Goal: Task Accomplishment & Management: Complete application form

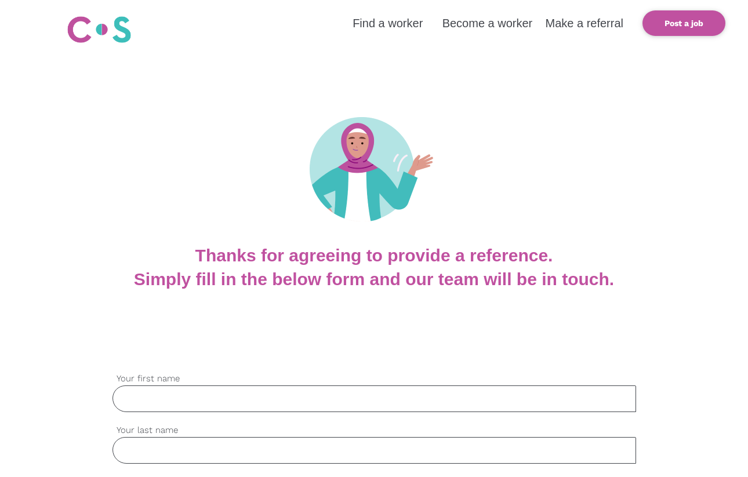
click at [276, 387] on input "Your first name" at bounding box center [373, 398] width 523 height 27
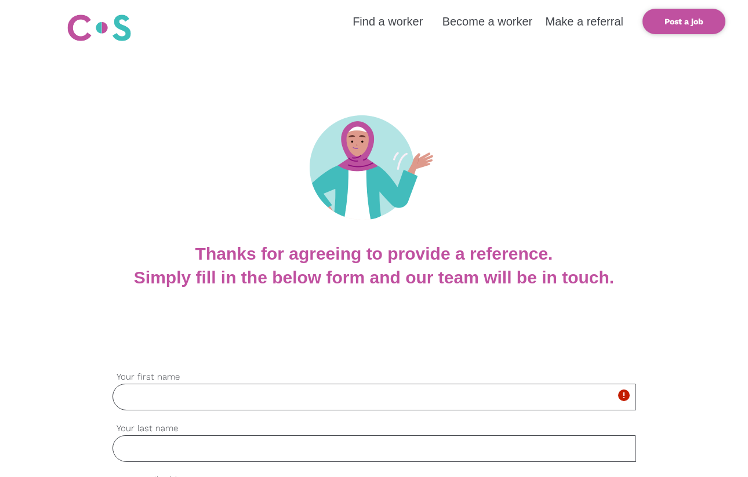
type input "[PERSON_NAME]"
type input "Greffe"
type input "[EMAIL_ADDRESS][DOMAIN_NAME]"
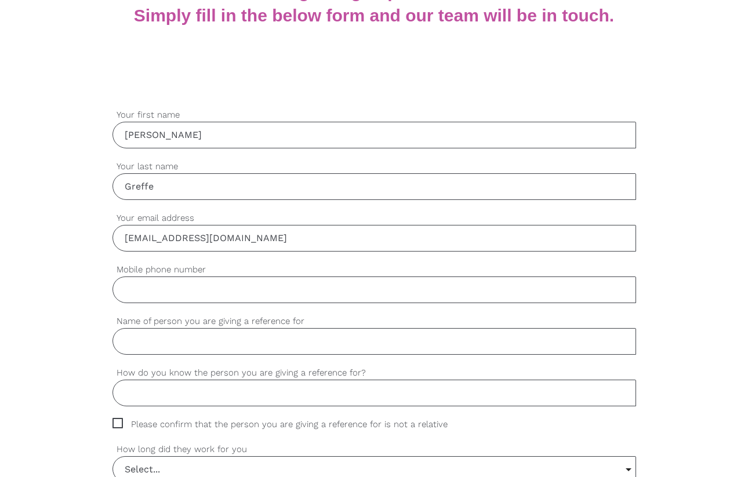
click at [155, 293] on input "Mobile phone number" at bounding box center [373, 289] width 523 height 27
type input "0466115918"
type input "[PERSON_NAME]"
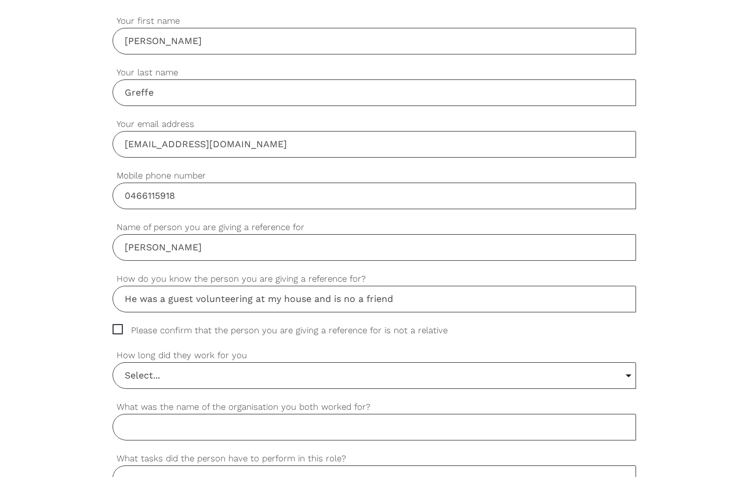
scroll to position [360, 0]
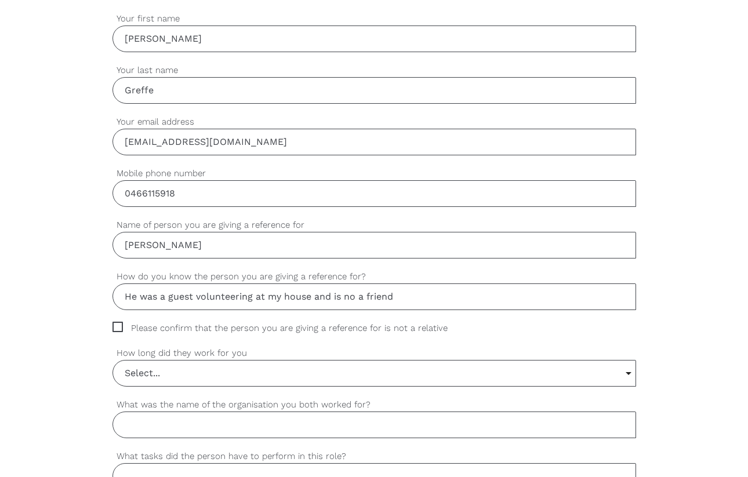
type input "He was a guest volunteering at my house and is no a friend"
click at [133, 325] on span "Please confirm that the person you are giving a reference for is not a relative" at bounding box center [290, 328] width 357 height 13
click at [120, 325] on input "Please confirm that the person you are giving a reference for is not a relative" at bounding box center [116, 326] width 8 height 8
checkbox input "true"
click at [207, 365] on input "Select..." at bounding box center [374, 374] width 522 height 26
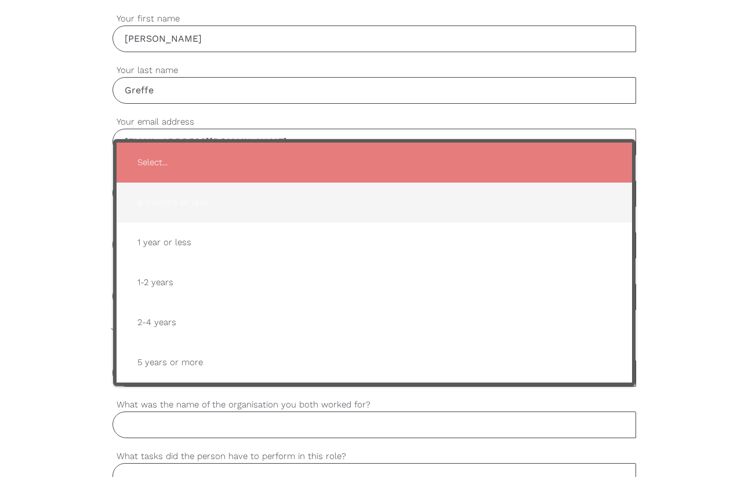
click at [209, 206] on span "6 months or less" at bounding box center [374, 202] width 492 height 28
type input "6 months or less"
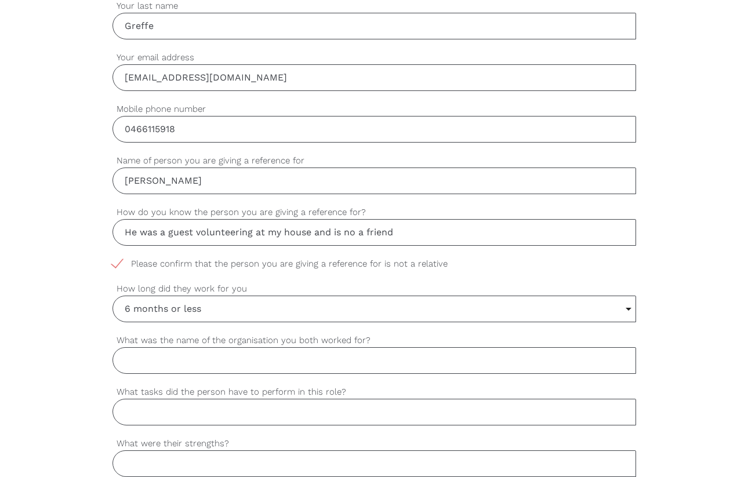
scroll to position [426, 0]
click at [275, 358] on input "What was the name of the organisation you both worked for?" at bounding box center [373, 358] width 523 height 27
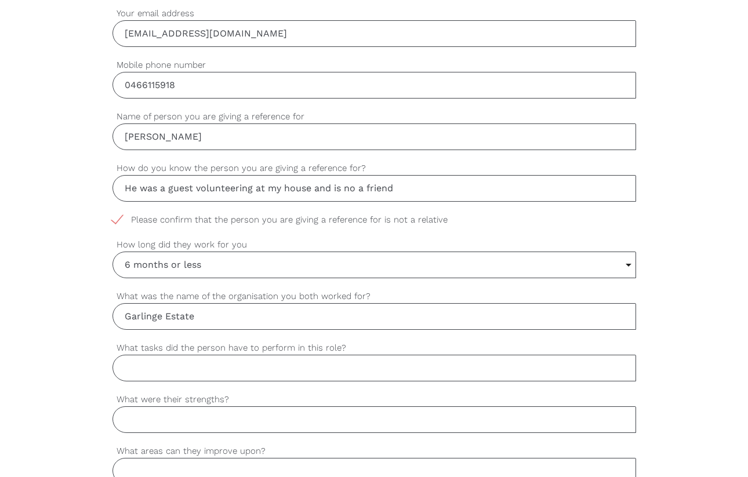
scroll to position [470, 0]
click at [251, 372] on input "What tasks did the person have to perform in this role?" at bounding box center [373, 367] width 523 height 27
click at [216, 310] on input "Garlinge Estate" at bounding box center [373, 315] width 523 height 27
click at [231, 316] on input "Garlinge Estate" at bounding box center [373, 315] width 523 height 27
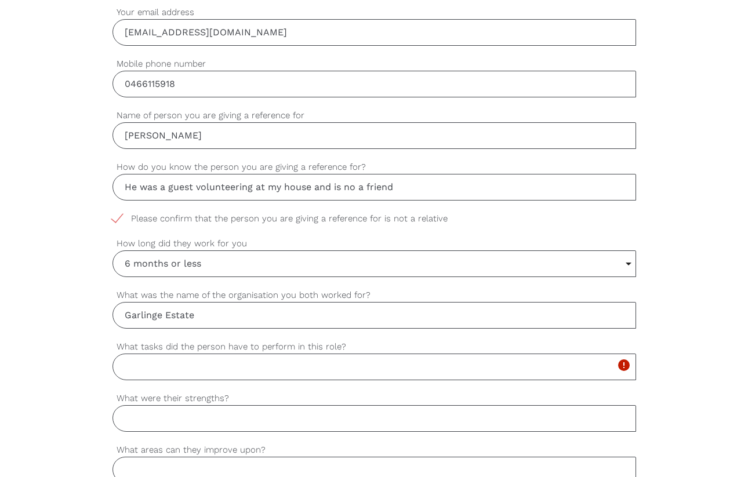
click at [230, 316] on input "Garlinge Estate" at bounding box center [373, 315] width 523 height 27
type input "Garlinge"
type input "Garlinge Hinterland Estate"
click at [213, 376] on input "What tasks did the person have to perform in this role?" at bounding box center [373, 367] width 523 height 27
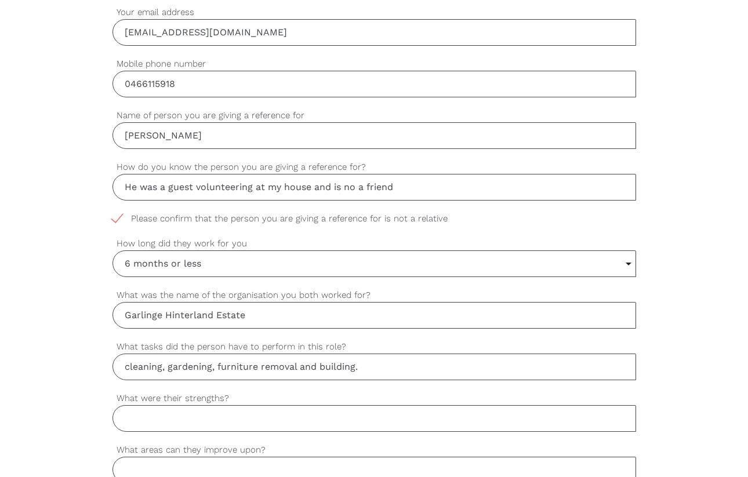
type input "cleaning, gardening, furniture removal and building."
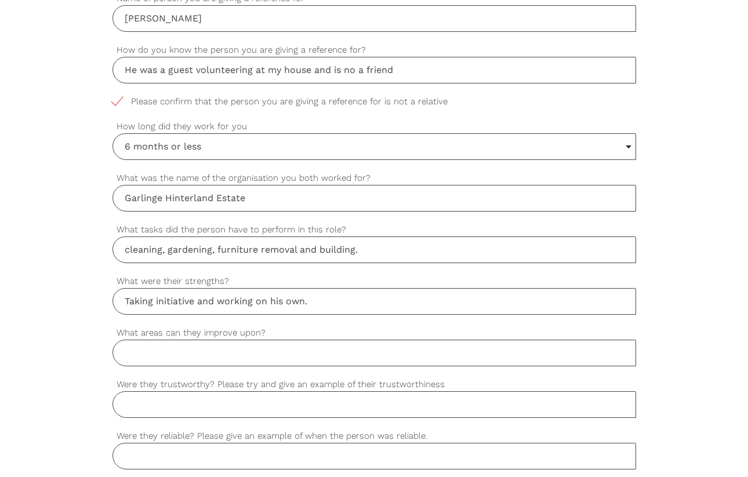
scroll to position [622, 0]
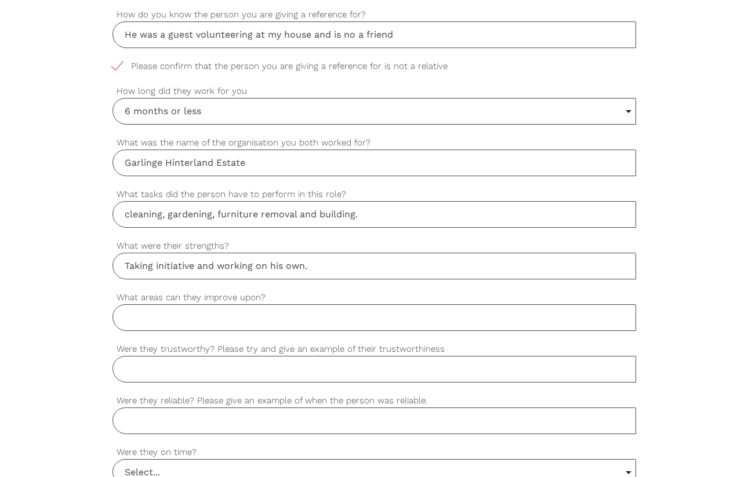
type input "Taking initiative and working on his own."
click at [164, 319] on input "What areas can they improve upon?" at bounding box center [373, 317] width 523 height 27
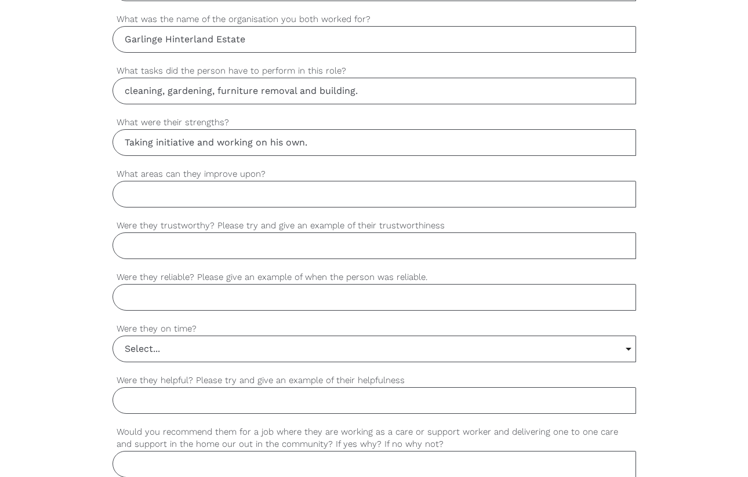
scroll to position [750, 0]
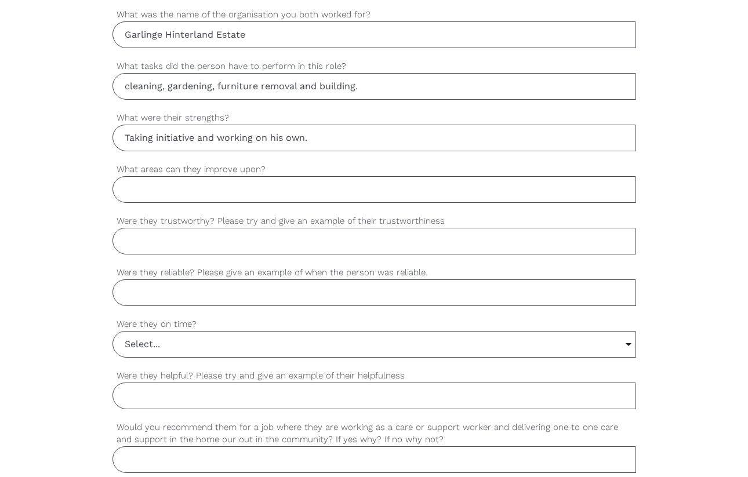
click at [174, 195] on input "What areas can they improve upon?" at bounding box center [373, 189] width 523 height 27
type input "None i can identify in this context"
click at [237, 246] on input "Were they trustworthy? Please try and give an example of their trustworthiness" at bounding box center [373, 241] width 523 height 27
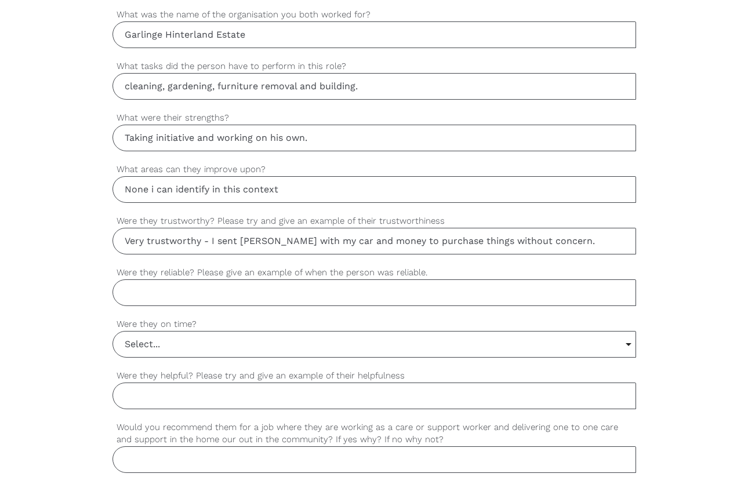
type input "Very trustworthy - I sent [PERSON_NAME] with my car and money to purchase thing…"
click at [166, 290] on input "Were they reliable? Please give an example of when the person was reliable." at bounding box center [373, 292] width 523 height 27
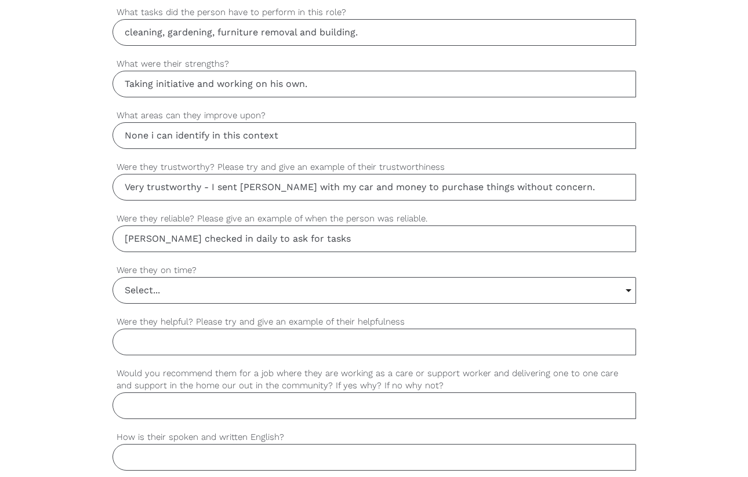
scroll to position [802, 0]
type input "[PERSON_NAME] checked in daily to ask for tasks"
click at [230, 300] on input "Select..." at bounding box center [374, 292] width 522 height 26
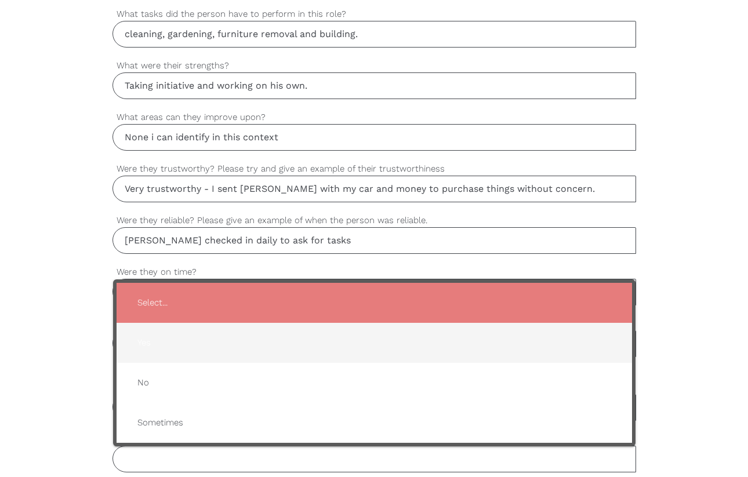
click at [213, 345] on span "Yes" at bounding box center [374, 343] width 492 height 28
type input "Yes"
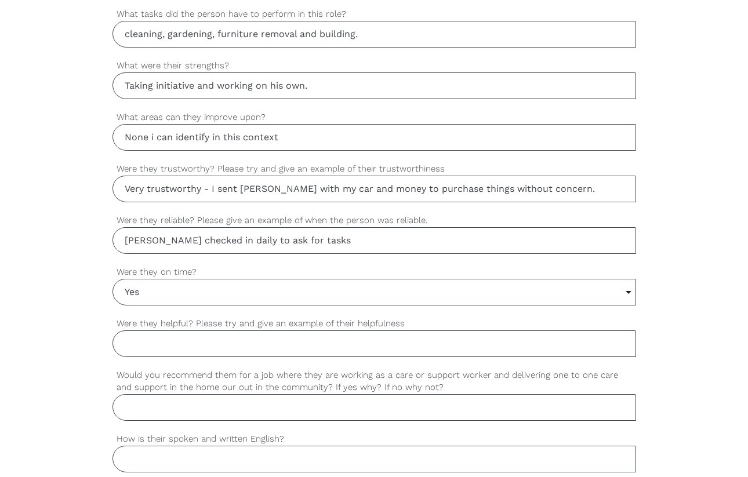
click at [213, 345] on input "Were they helpful? Please try and give an example of their helpfulness" at bounding box center [373, 343] width 523 height 27
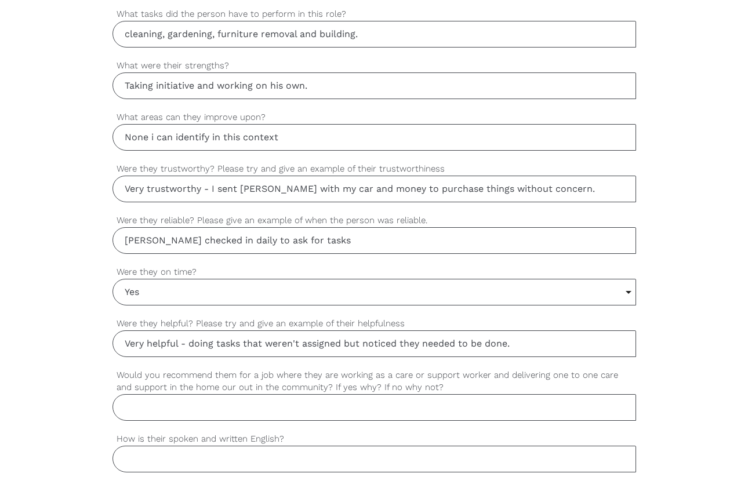
type input "Very helpful - doing tasks that weren't assigned but noticed they needed to be …"
click at [282, 417] on input "Would you recommend them for a job where they are working as a care or support …" at bounding box center [373, 407] width 523 height 27
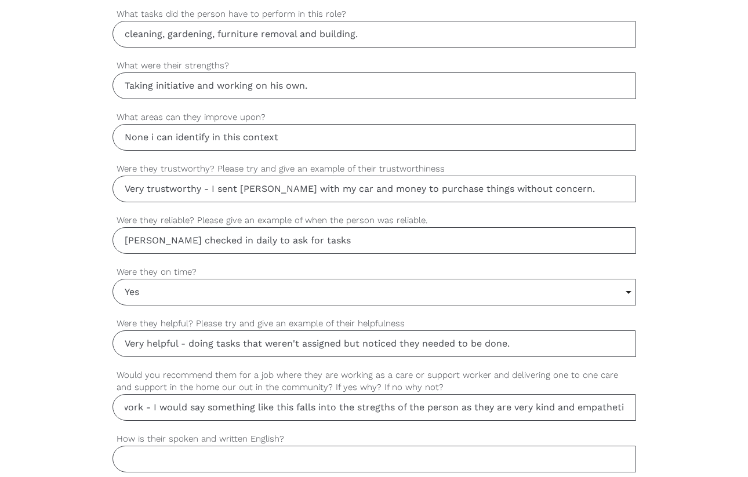
scroll to position [0, 224]
click at [370, 410] on input "I would abosolutely recommend them for care work - I would say something like t…" at bounding box center [373, 407] width 523 height 27
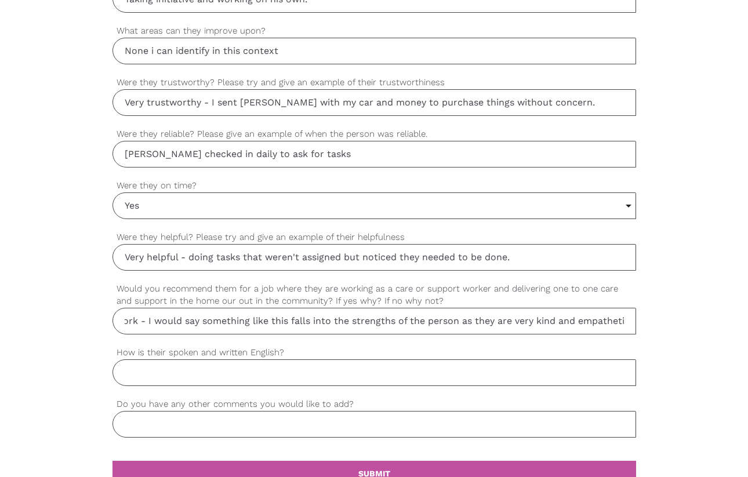
scroll to position [898, 0]
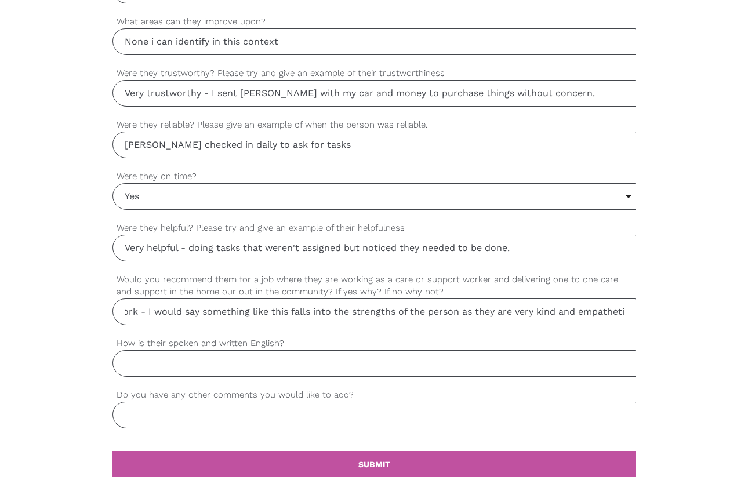
type input "I would abosolutely recommend them for care work - I would say something like t…"
click at [211, 378] on div "settings How is their spoken and written English?" at bounding box center [373, 363] width 523 height 52
click at [201, 365] on input "How is their spoken and written English?" at bounding box center [373, 363] width 523 height 27
type input "Perfect English despite 2nd language"
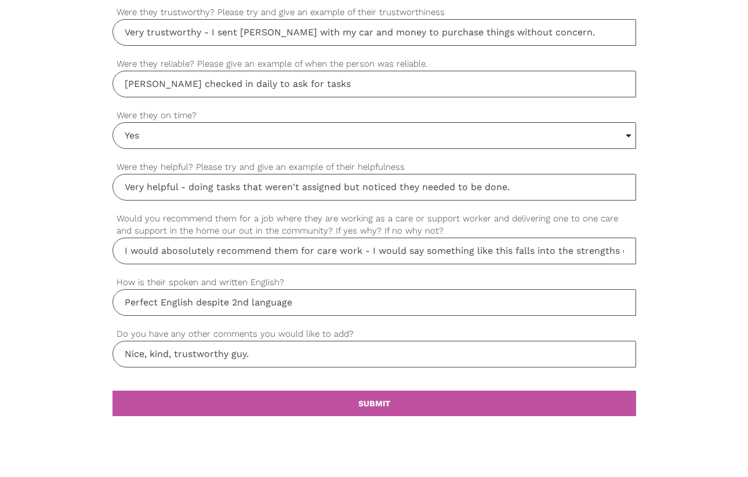
scroll to position [960, 0]
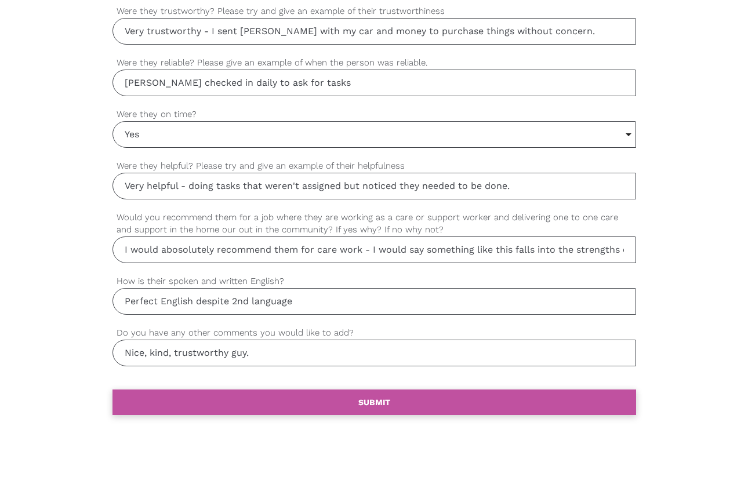
type input "Nice, kind, trustworthy guy."
click at [370, 404] on b "SUBMIT" at bounding box center [374, 402] width 32 height 9
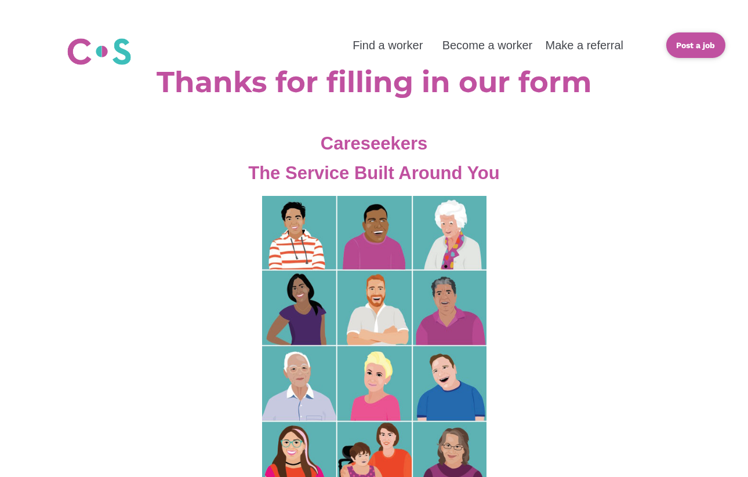
click at [169, 245] on div at bounding box center [374, 341] width 748 height 307
